Goal: Task Accomplishment & Management: Use online tool/utility

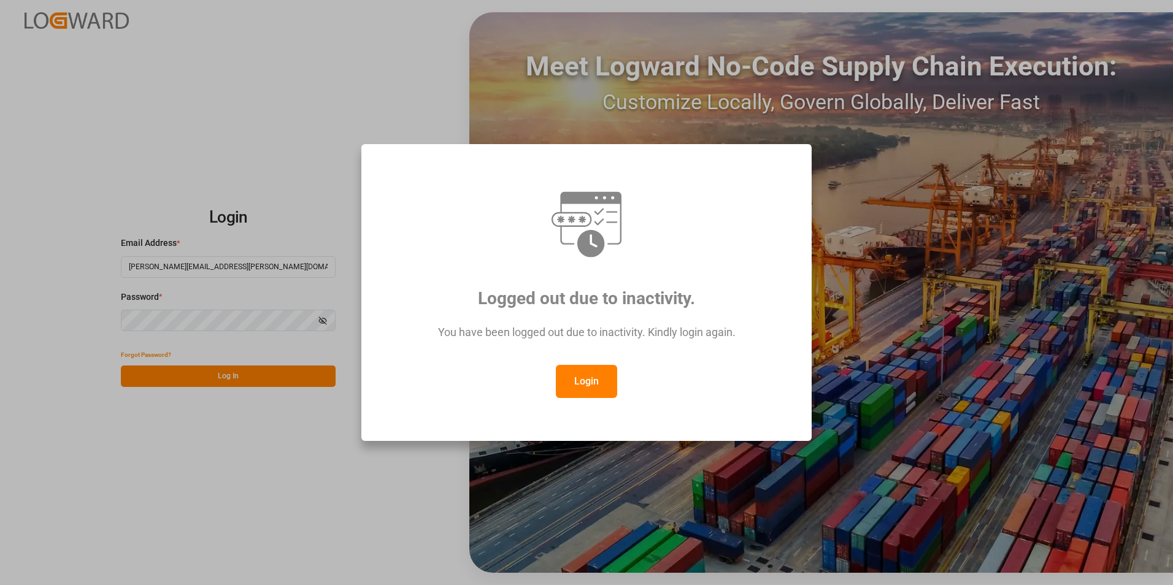
click at [576, 381] on button "Login" at bounding box center [586, 381] width 61 height 33
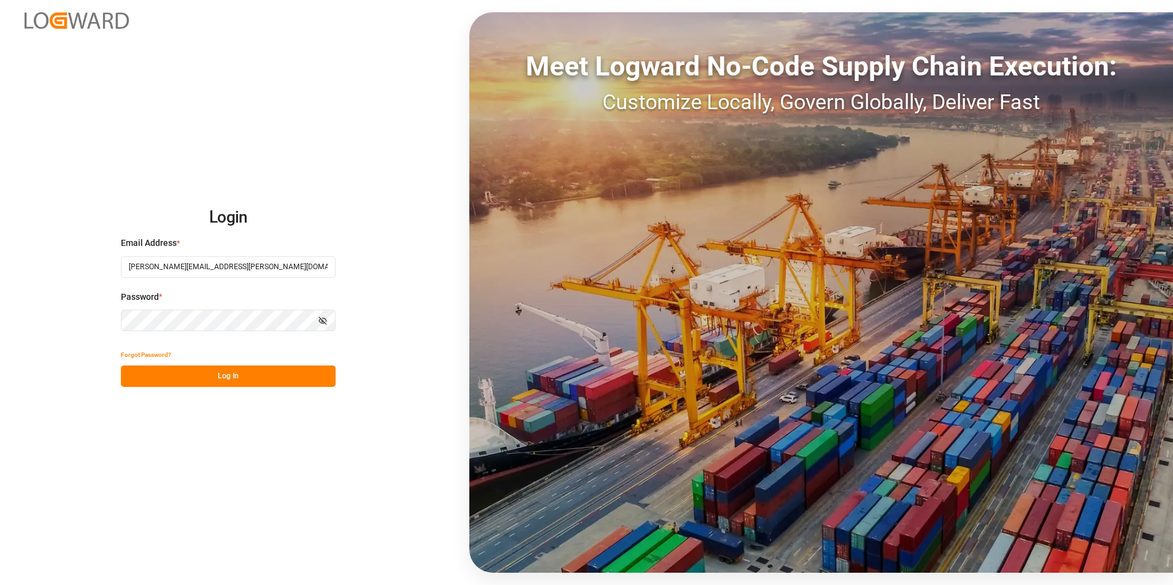
click at [175, 374] on button "Log In" at bounding box center [228, 376] width 215 height 21
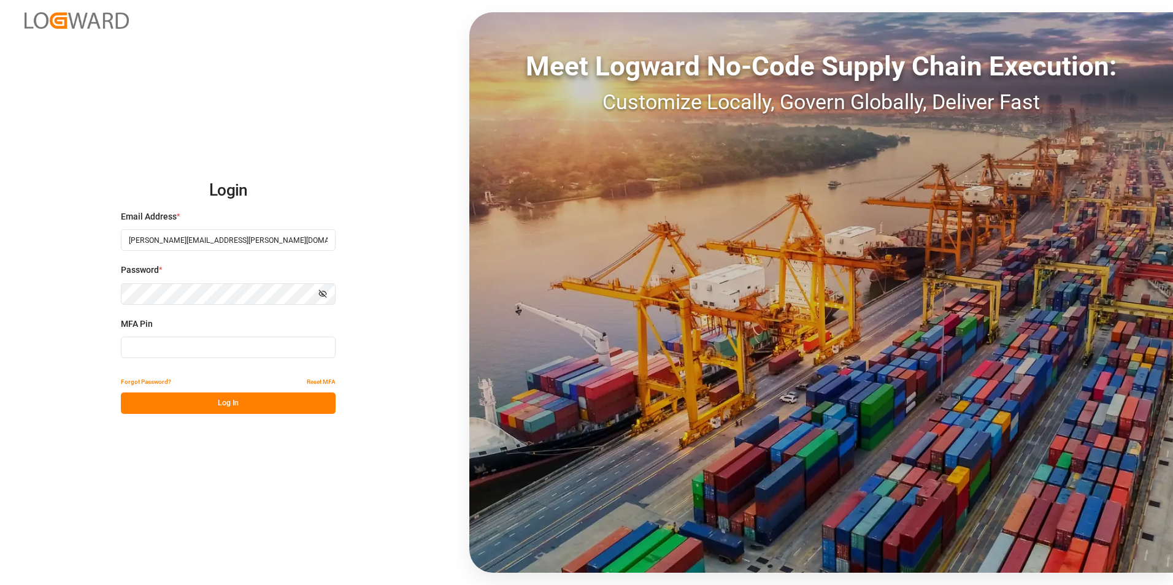
click at [179, 356] on input at bounding box center [228, 347] width 215 height 21
type input "329358"
click at [245, 401] on button "Log In" at bounding box center [228, 403] width 215 height 21
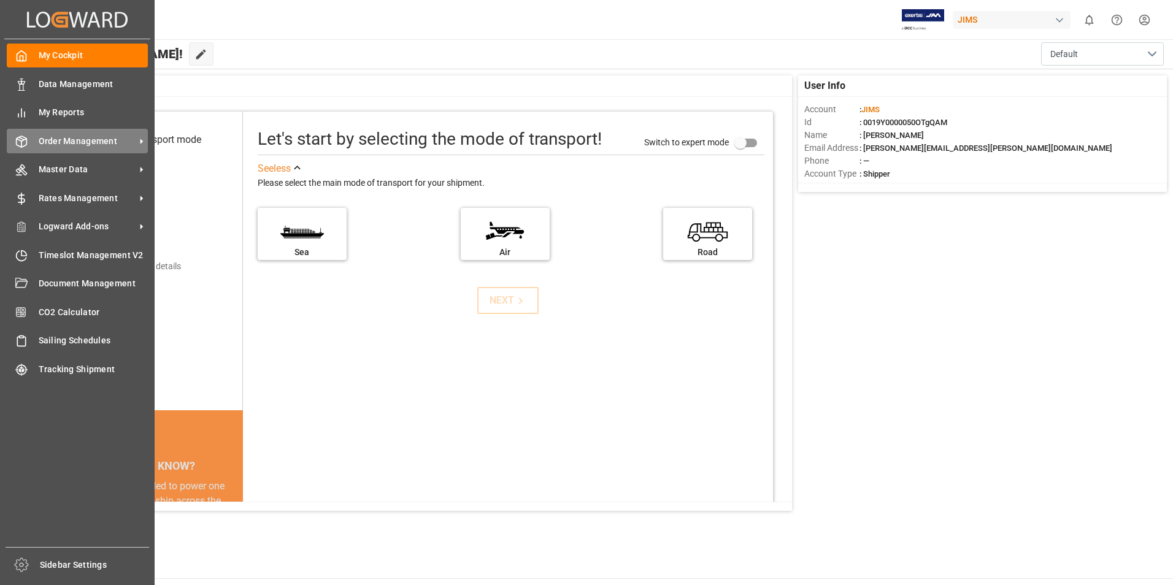
click at [77, 139] on span "Order Management" at bounding box center [87, 141] width 97 height 13
click at [69, 136] on span "Order Management" at bounding box center [87, 141] width 97 height 13
click at [71, 140] on span "Order Management" at bounding box center [87, 141] width 97 height 13
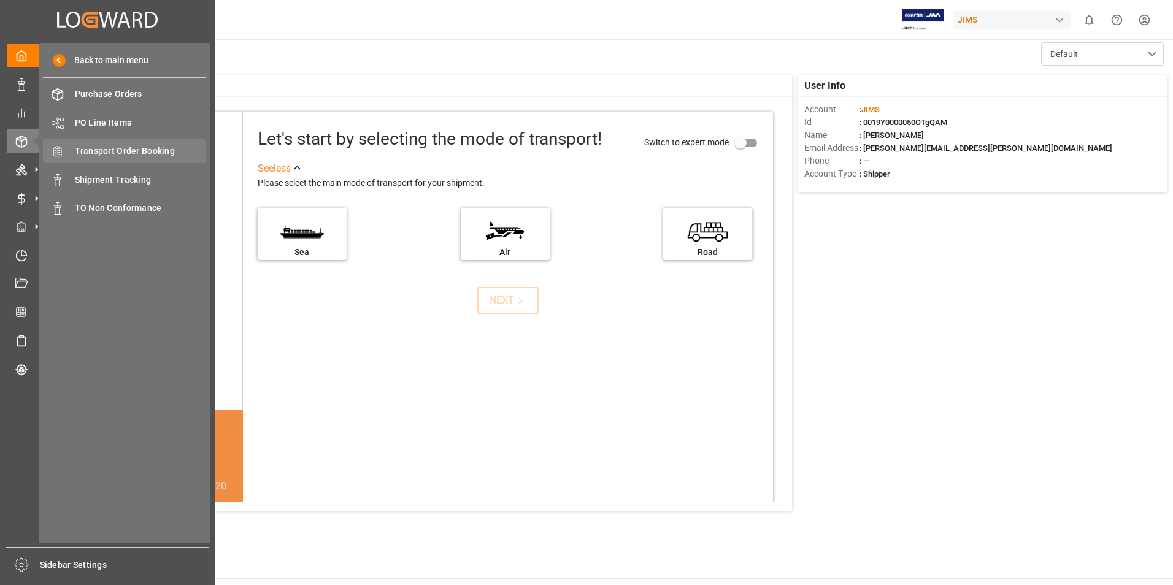
click at [141, 152] on span "Transport Order Booking" at bounding box center [141, 151] width 132 height 13
